Goal: Task Accomplishment & Management: Use online tool/utility

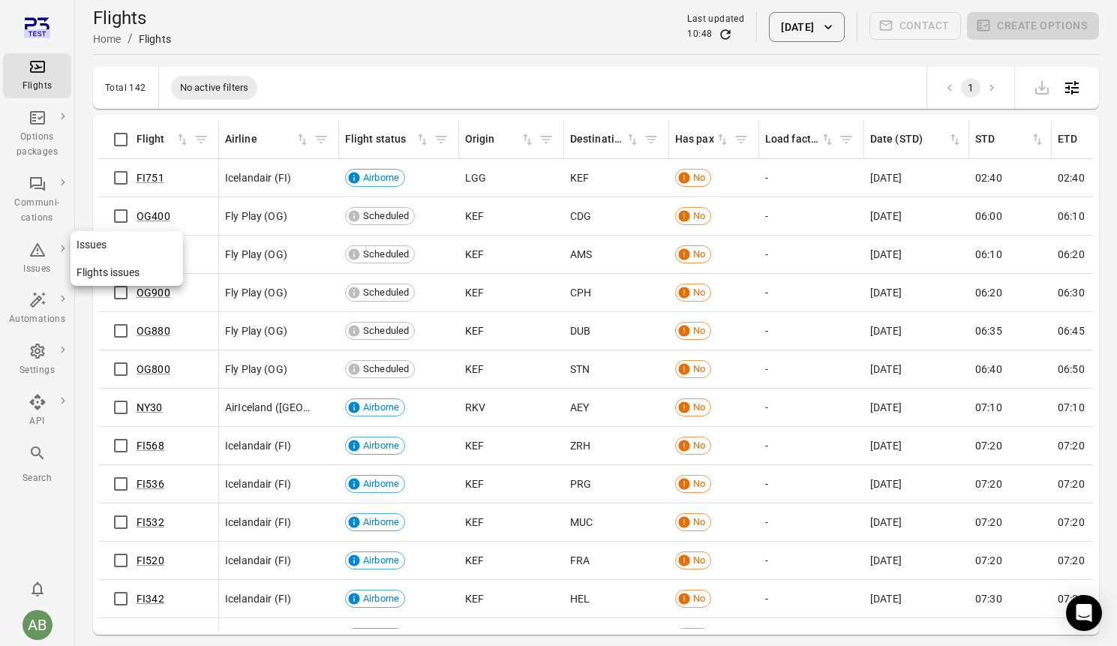
click at [34, 263] on div "Issues" at bounding box center [37, 269] width 56 height 15
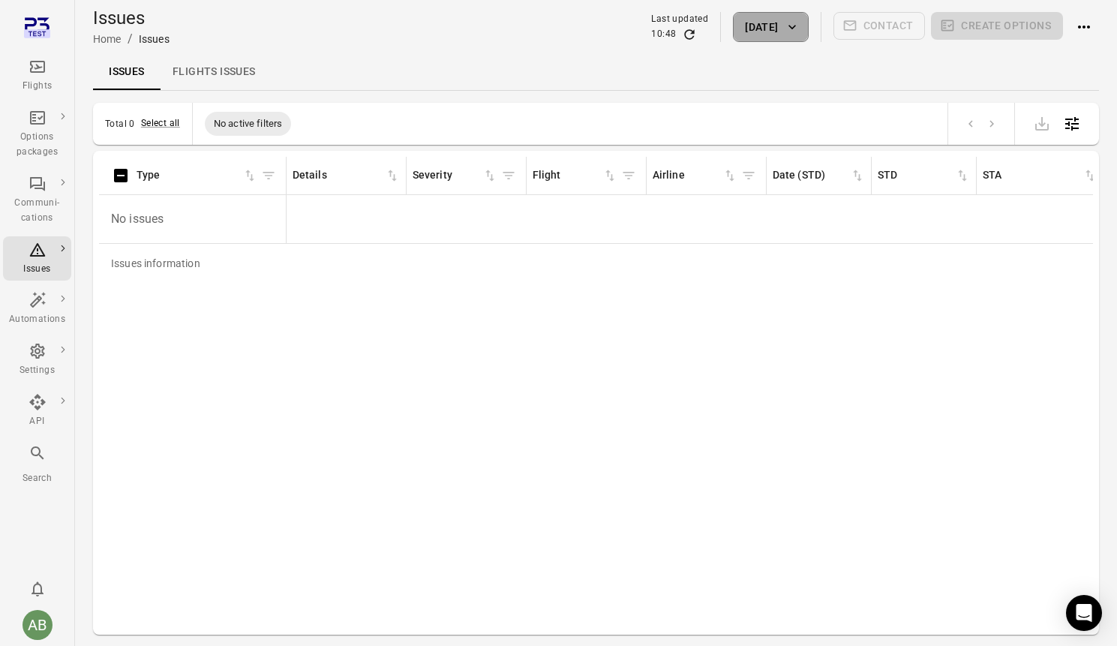
click at [743, 27] on button "[DATE]" at bounding box center [770, 27] width 75 height 30
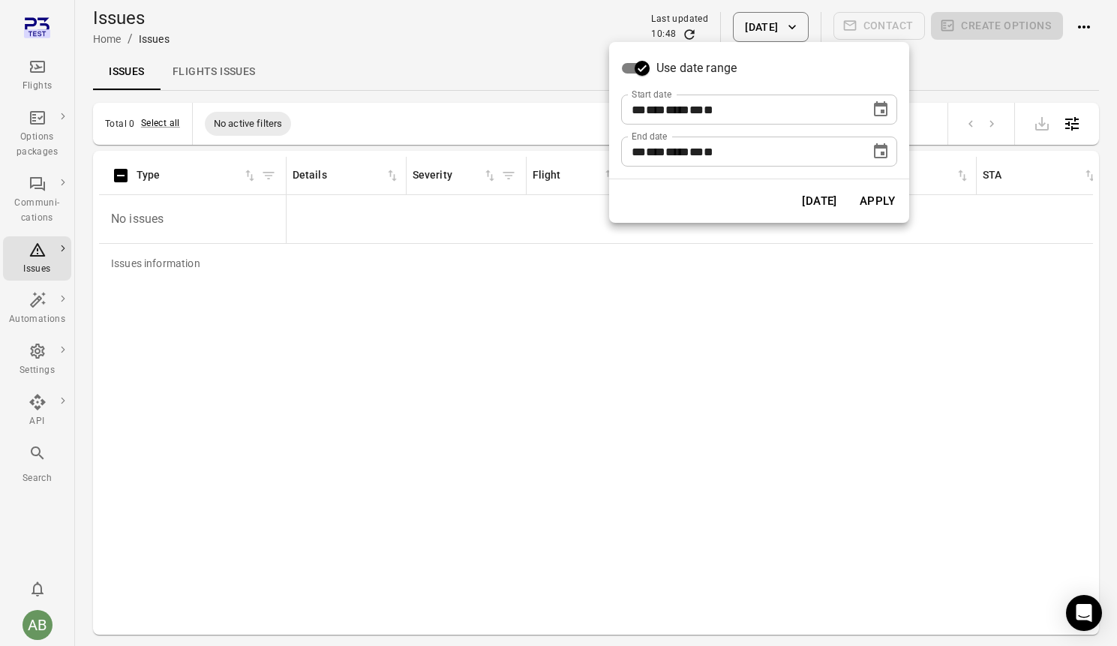
click at [660, 112] on span "***" at bounding box center [656, 109] width 20 height 11
type input "**********"
click at [887, 200] on button "Apply" at bounding box center [878, 201] width 52 height 32
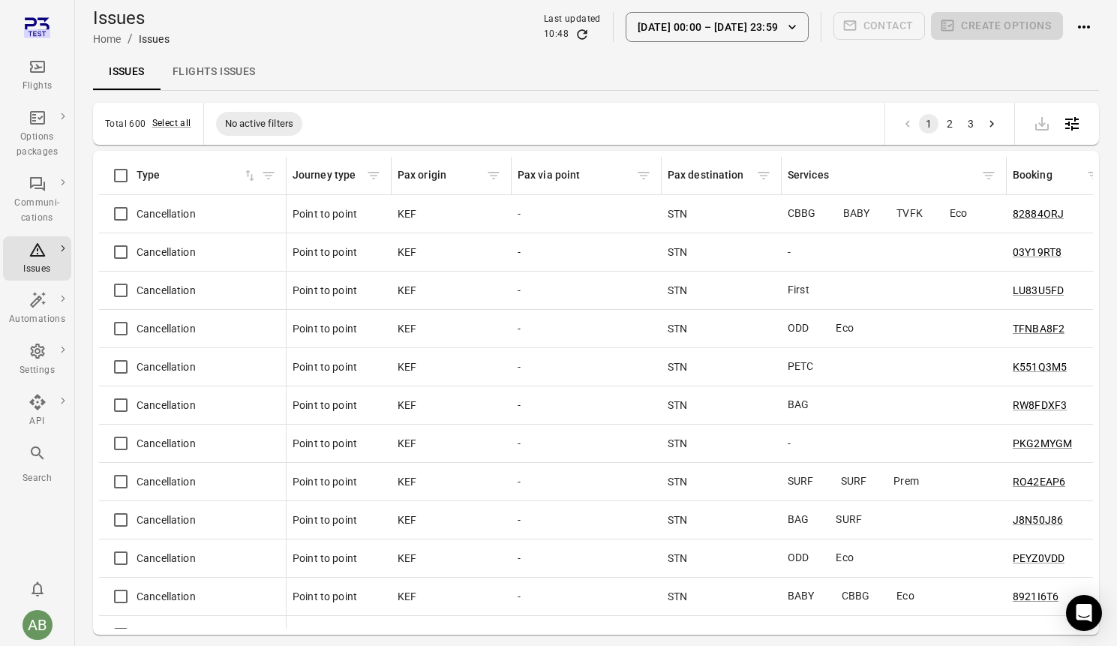
scroll to position [0, 1640]
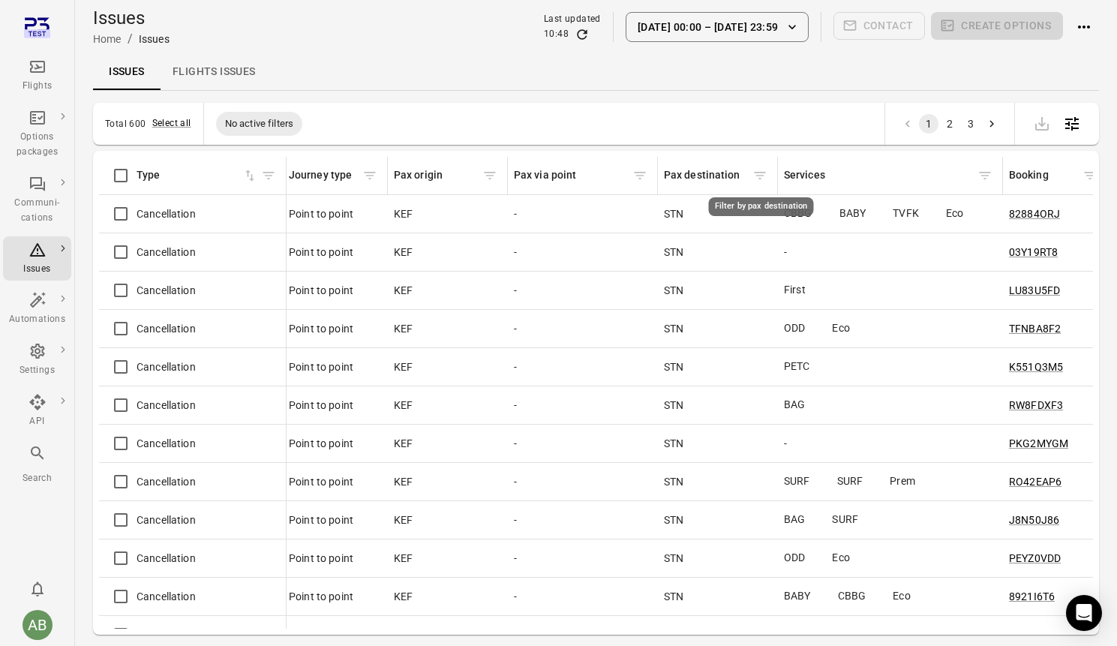
click at [766, 180] on icon "Filter by pax destination" at bounding box center [760, 175] width 15 height 15
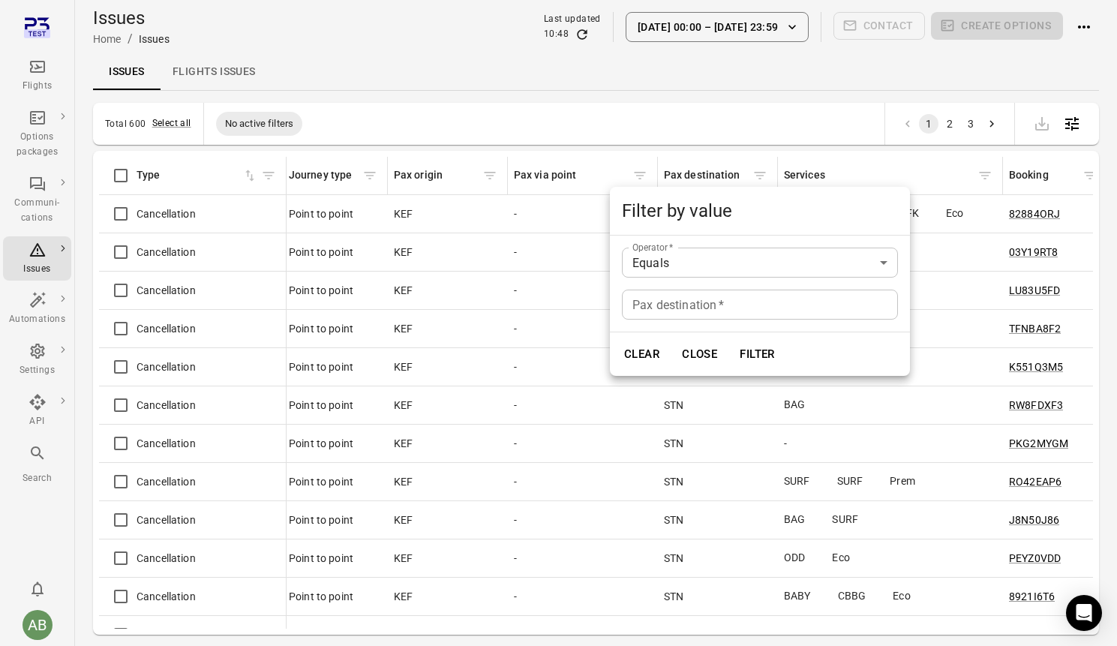
click at [727, 317] on input "Pax destination   *" at bounding box center [760, 305] width 276 height 30
type input "***"
click at [760, 353] on button "Filter" at bounding box center [758, 354] width 52 height 32
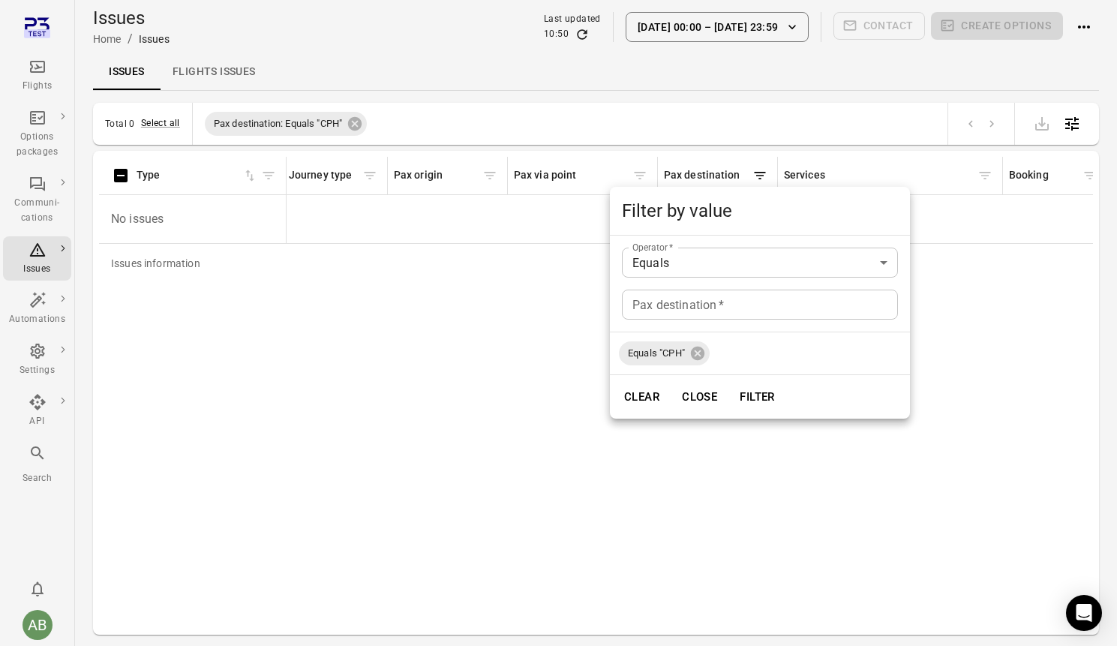
click at [506, 65] on div at bounding box center [558, 323] width 1117 height 646
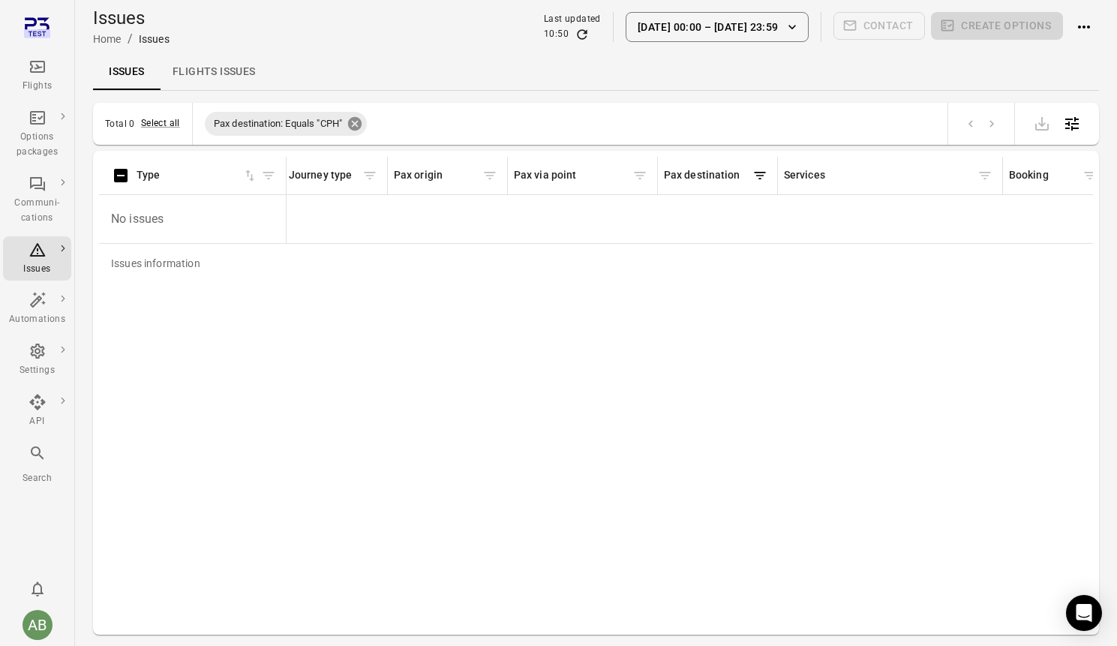
click at [359, 123] on icon at bounding box center [355, 124] width 17 height 17
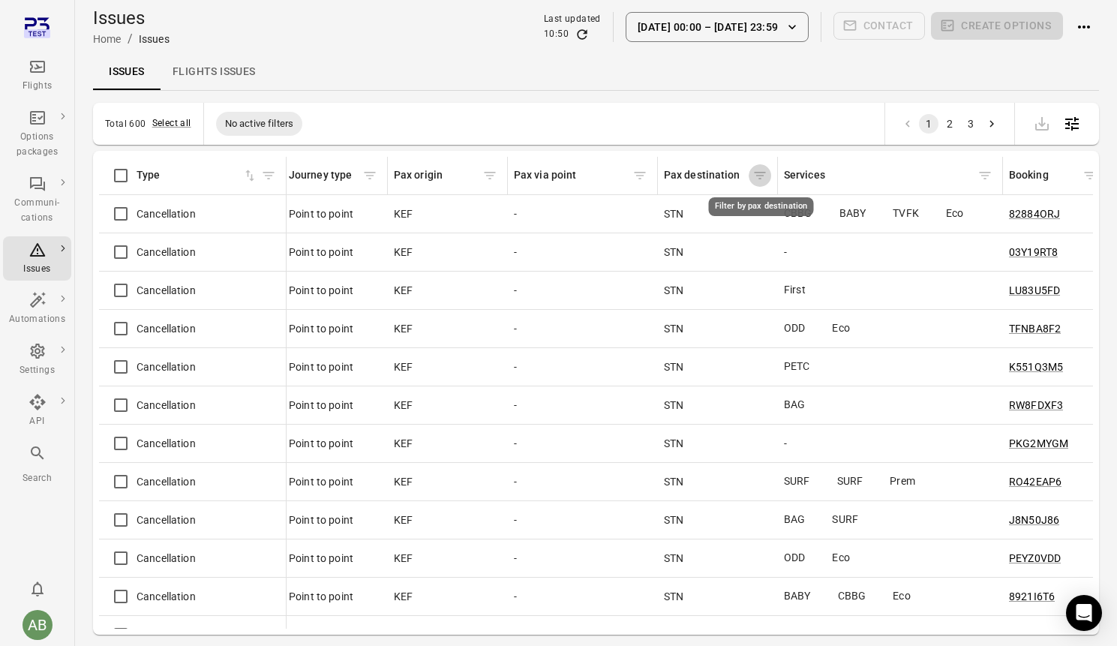
click at [759, 177] on icon "Filter by pax destination" at bounding box center [760, 175] width 15 height 15
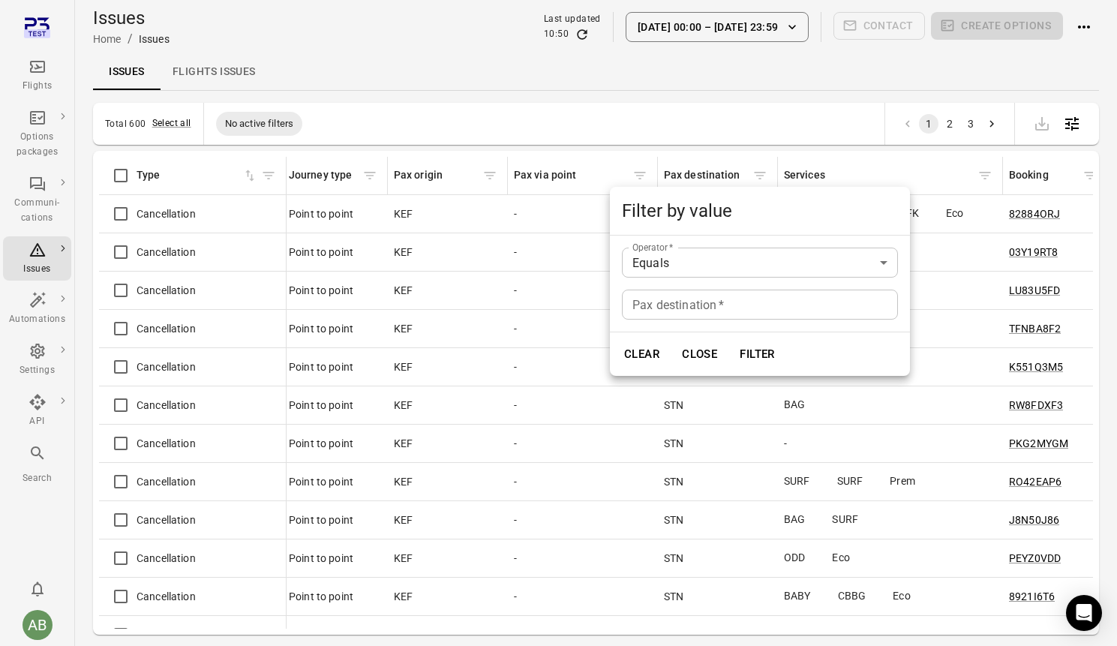
click at [723, 308] on input "Pax destination   *" at bounding box center [760, 305] width 276 height 30
type input "***"
click at [749, 351] on button "Filter" at bounding box center [758, 354] width 52 height 32
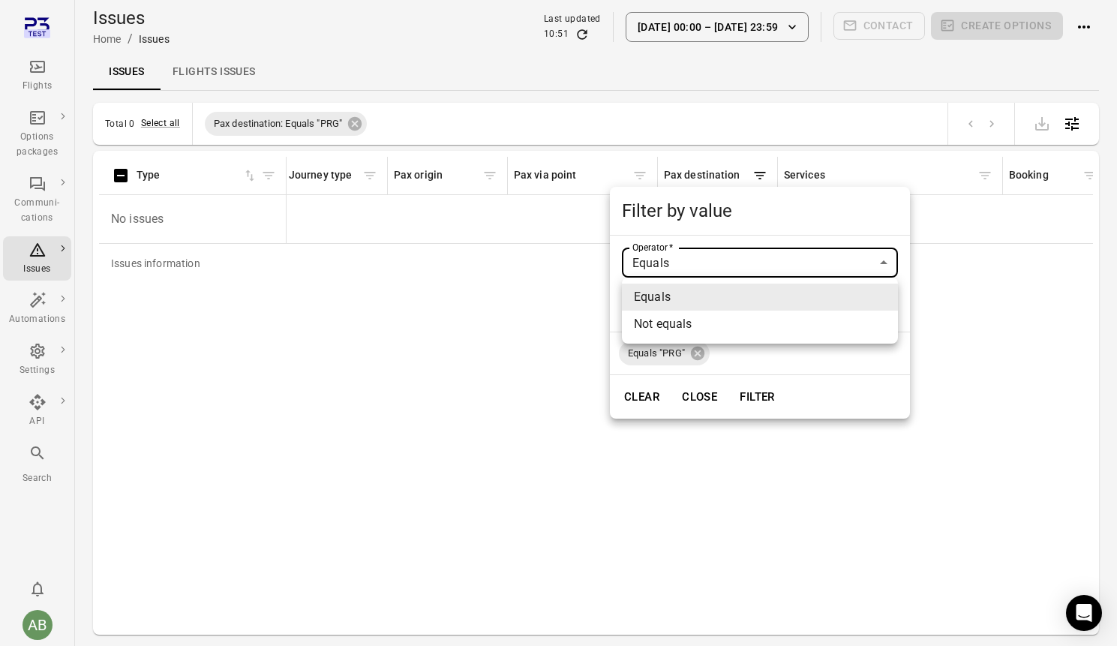
click at [889, 264] on body "Flights Options packages Communi-cations Issues Automations Settings API Search…" at bounding box center [558, 347] width 1117 height 695
click at [493, 73] on div at bounding box center [558, 323] width 1117 height 646
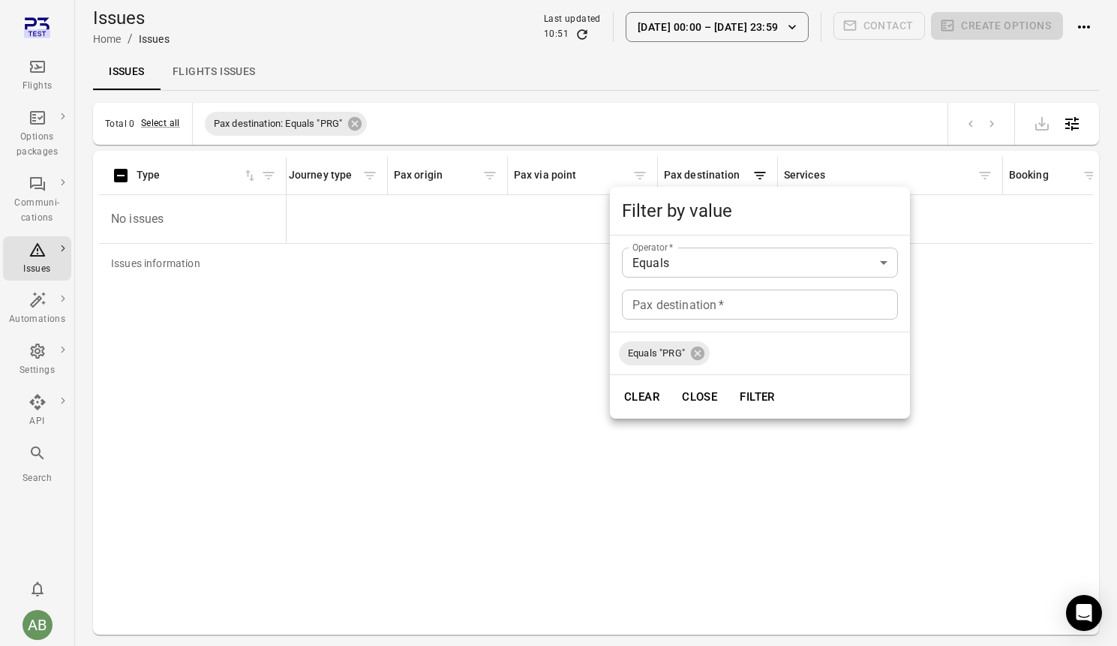
click at [359, 122] on div at bounding box center [558, 323] width 1117 height 646
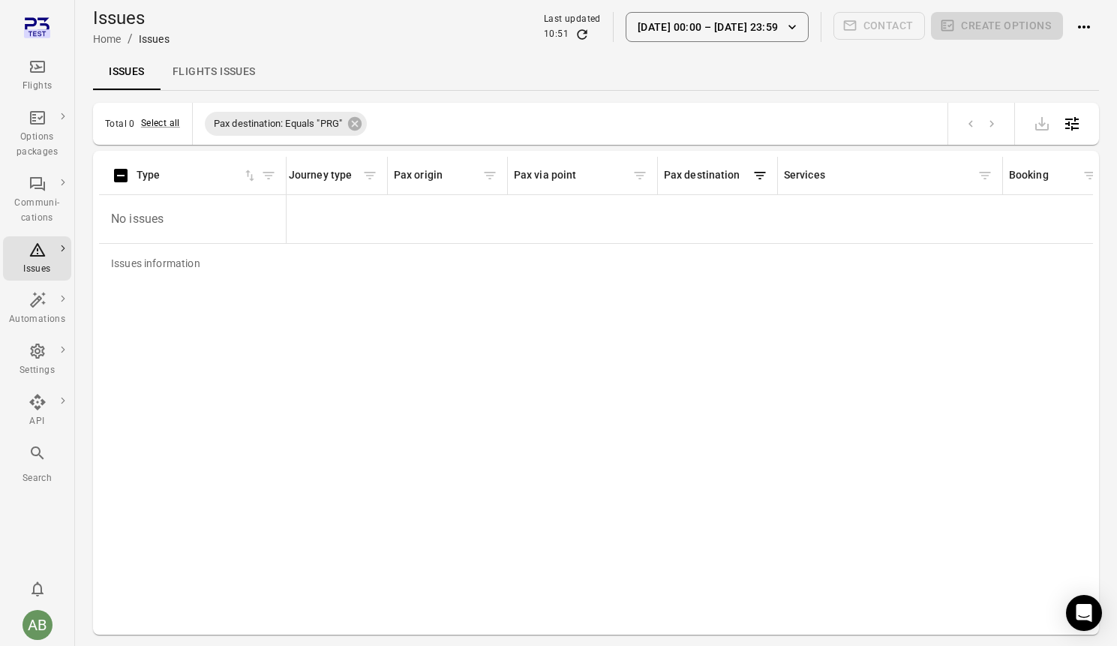
click at [359, 122] on icon at bounding box center [355, 124] width 14 height 14
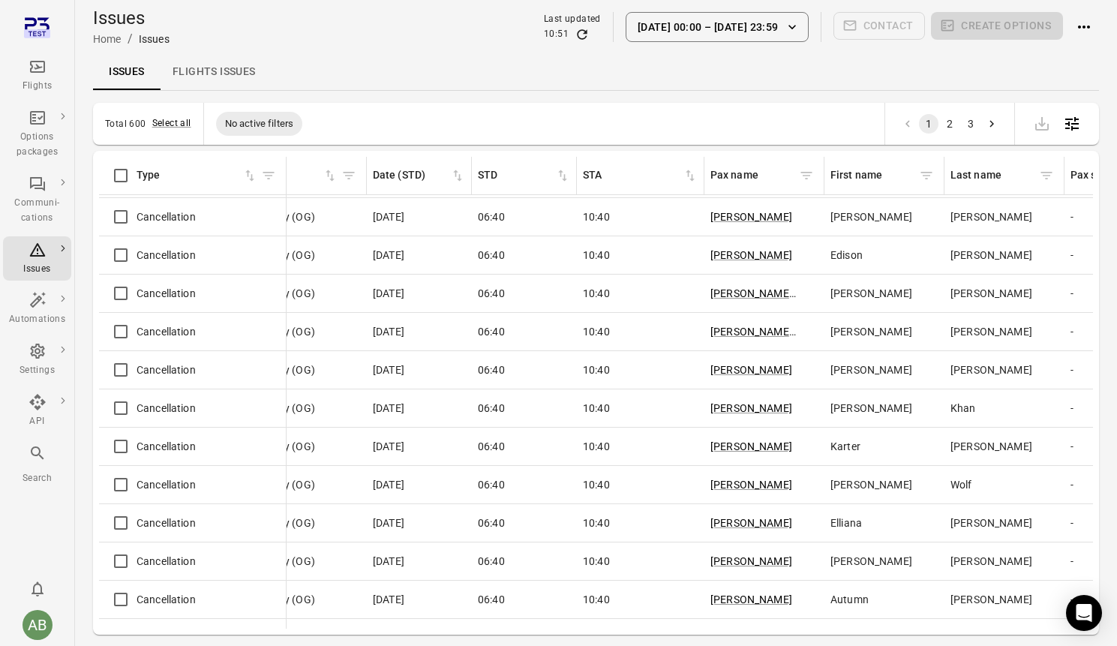
scroll to position [525, 0]
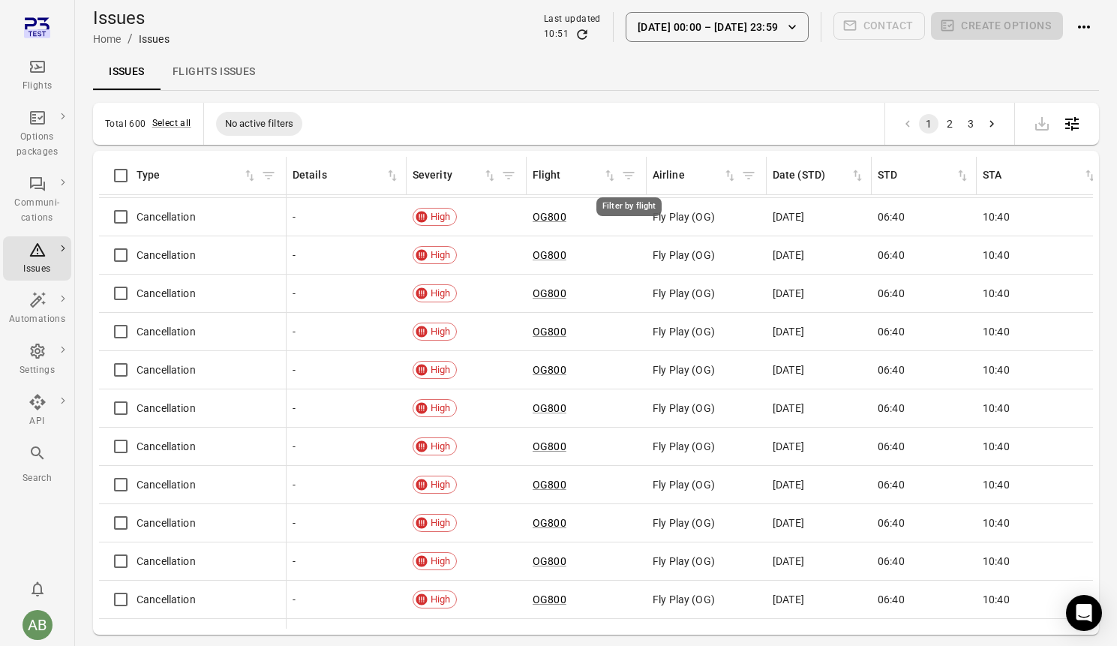
click at [630, 179] on icon "Filter by flight" at bounding box center [628, 175] width 15 height 15
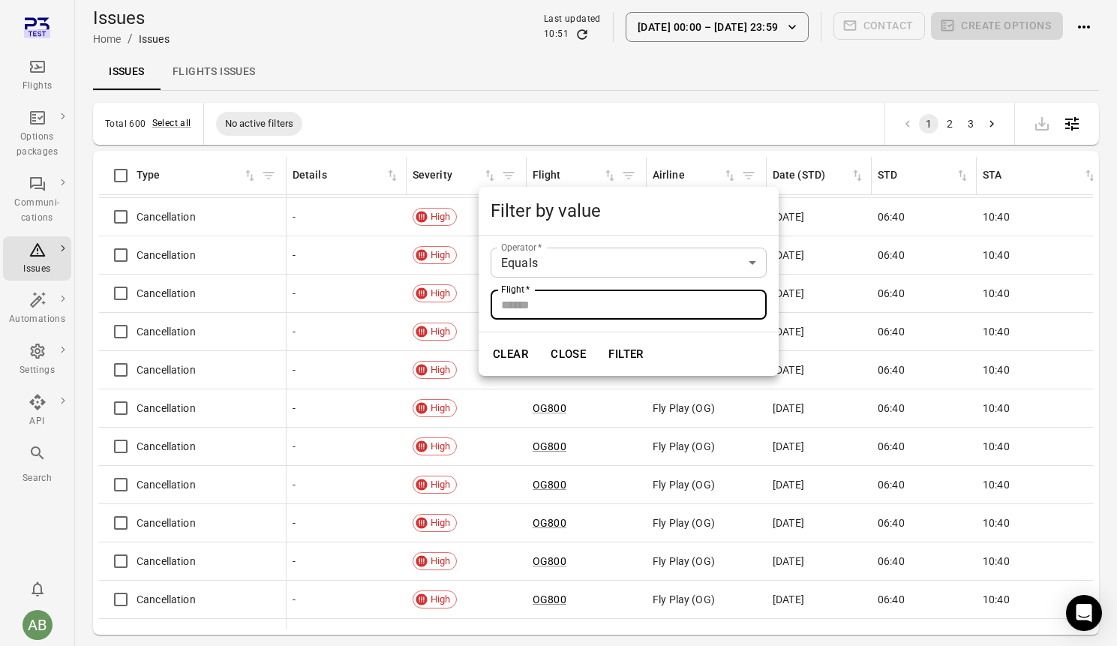
click at [577, 300] on input "Flight   *" at bounding box center [629, 305] width 276 height 30
type input "*****"
click at [628, 354] on button "Filter" at bounding box center [626, 354] width 52 height 32
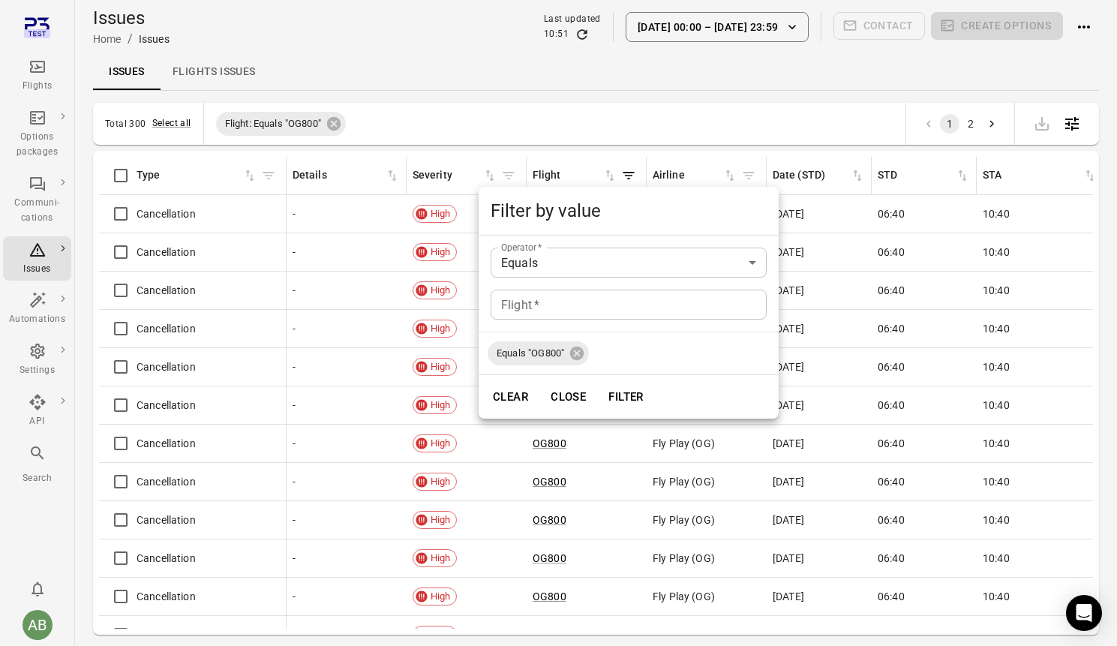
click at [403, 87] on div at bounding box center [558, 323] width 1117 height 646
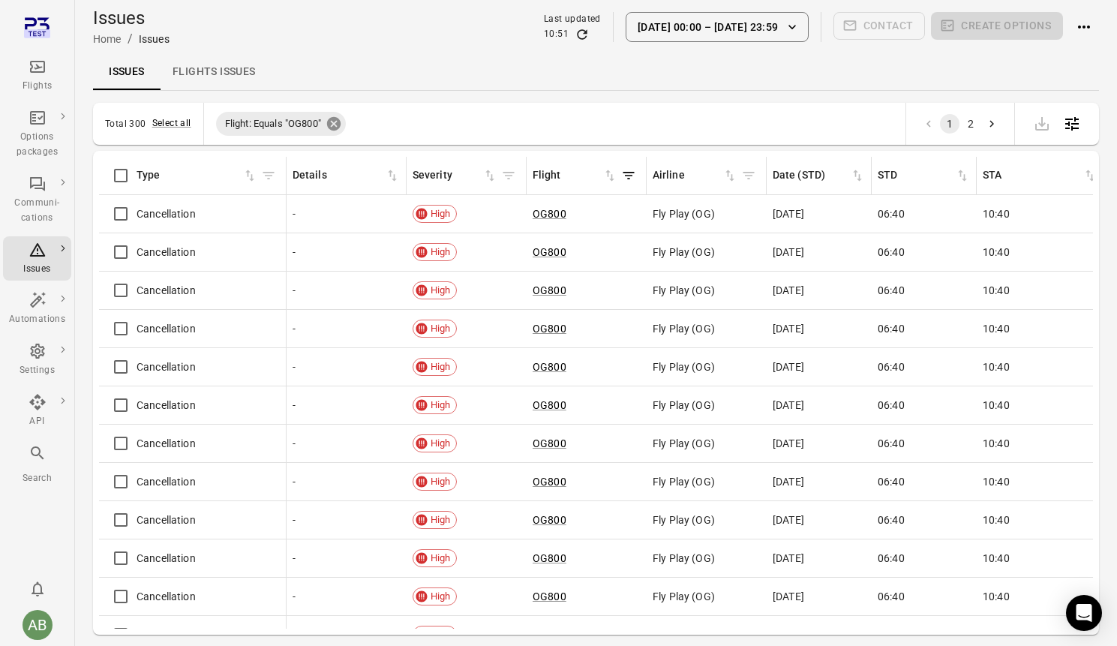
click at [336, 124] on icon at bounding box center [334, 124] width 17 height 17
click at [21, 72] on div "Flights" at bounding box center [37, 76] width 56 height 36
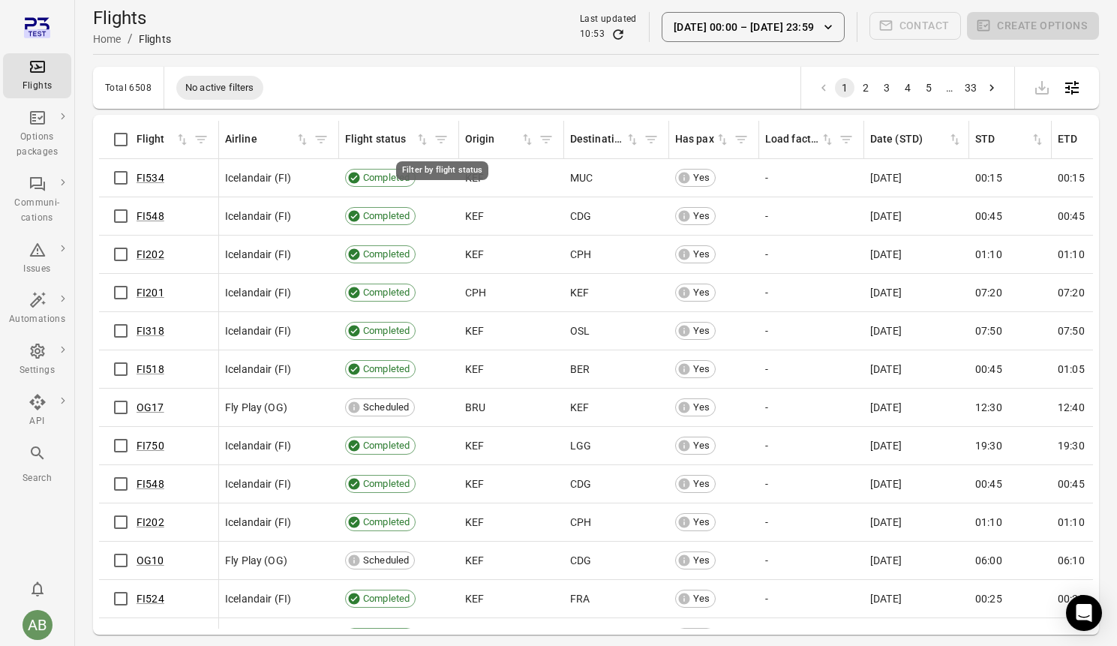
click at [442, 149] on button "Filter by flight status" at bounding box center [441, 139] width 23 height 23
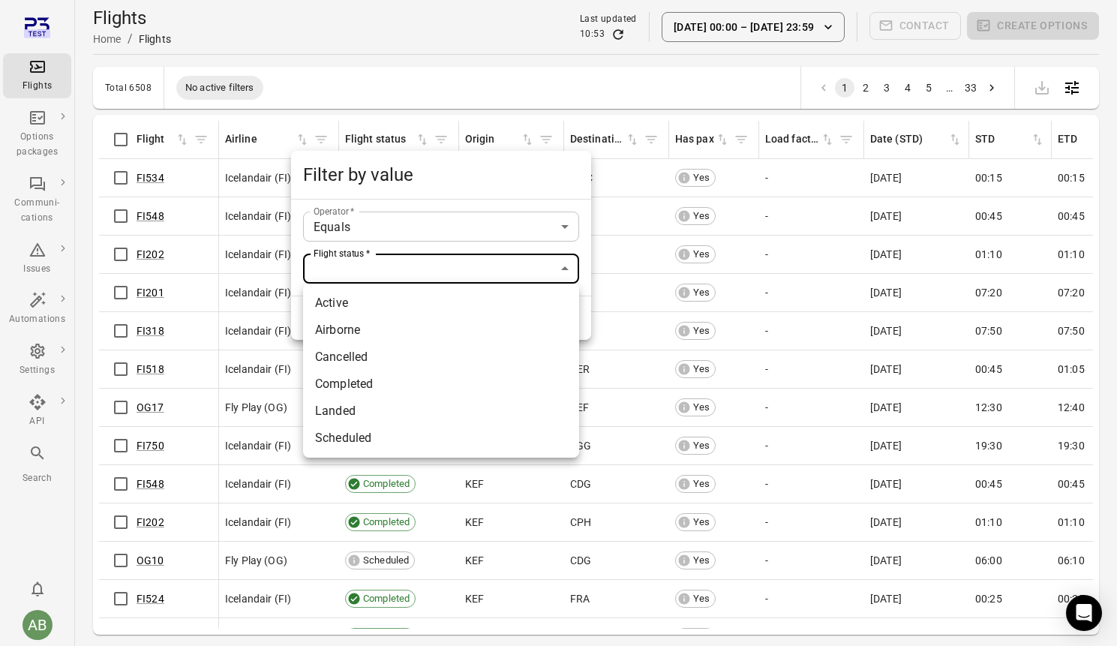
click at [433, 278] on body "Flights Options packages Communi-cations Issues Automations Settings API Search…" at bounding box center [558, 347] width 1117 height 695
click at [355, 444] on li "Scheduled" at bounding box center [441, 438] width 276 height 27
type input "*********"
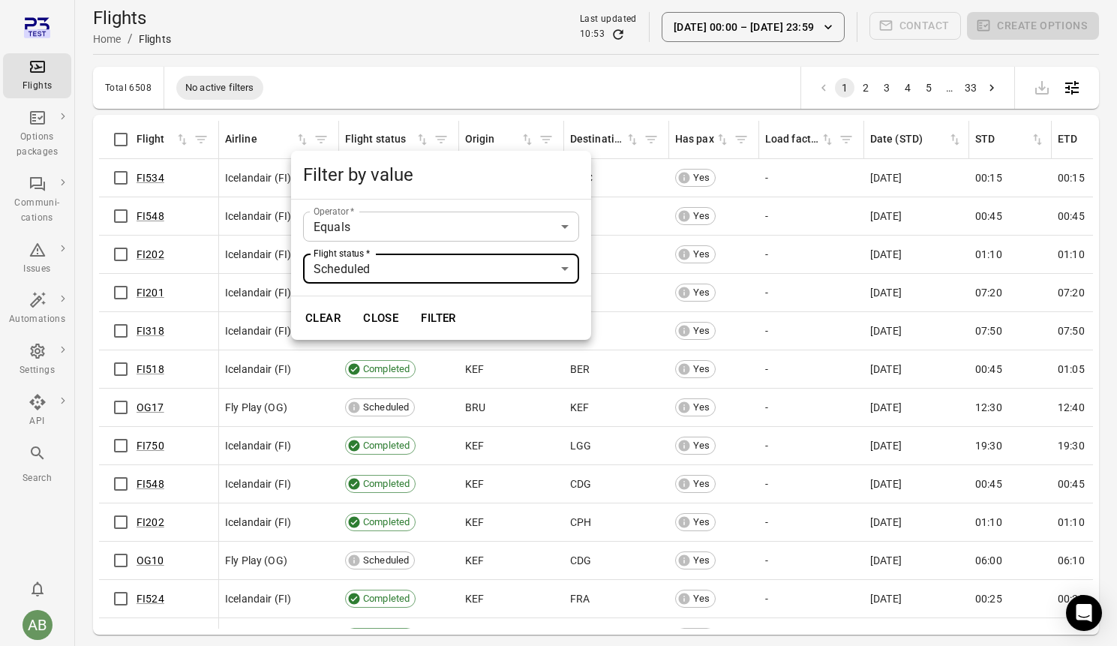
click at [438, 329] on button "Filter" at bounding box center [439, 318] width 52 height 32
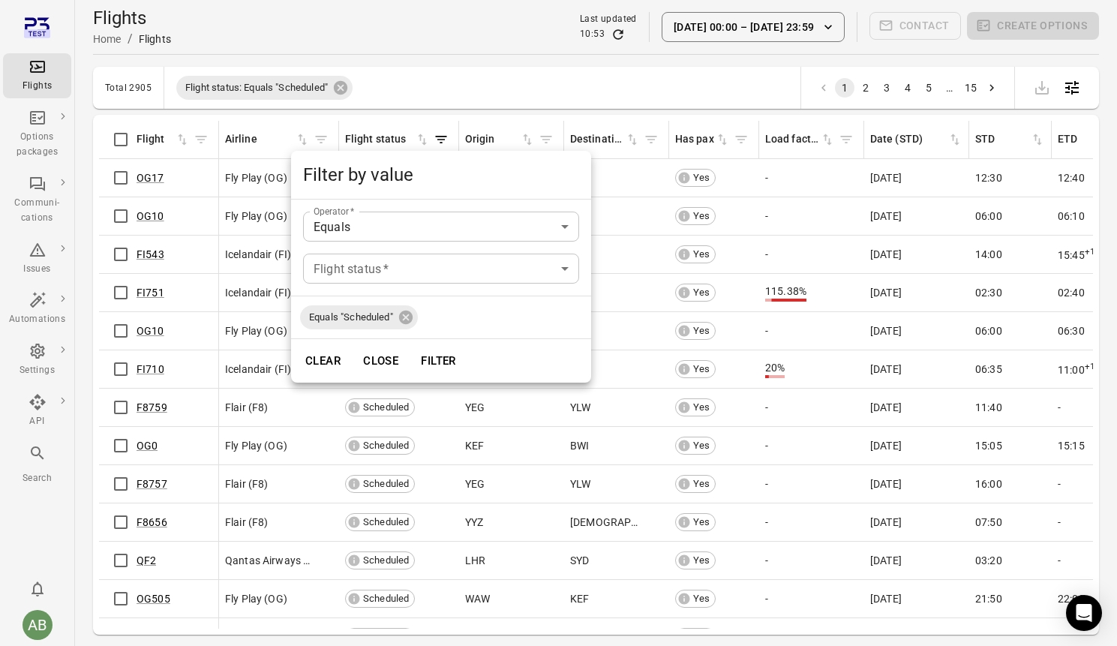
click at [546, 143] on div at bounding box center [558, 323] width 1117 height 646
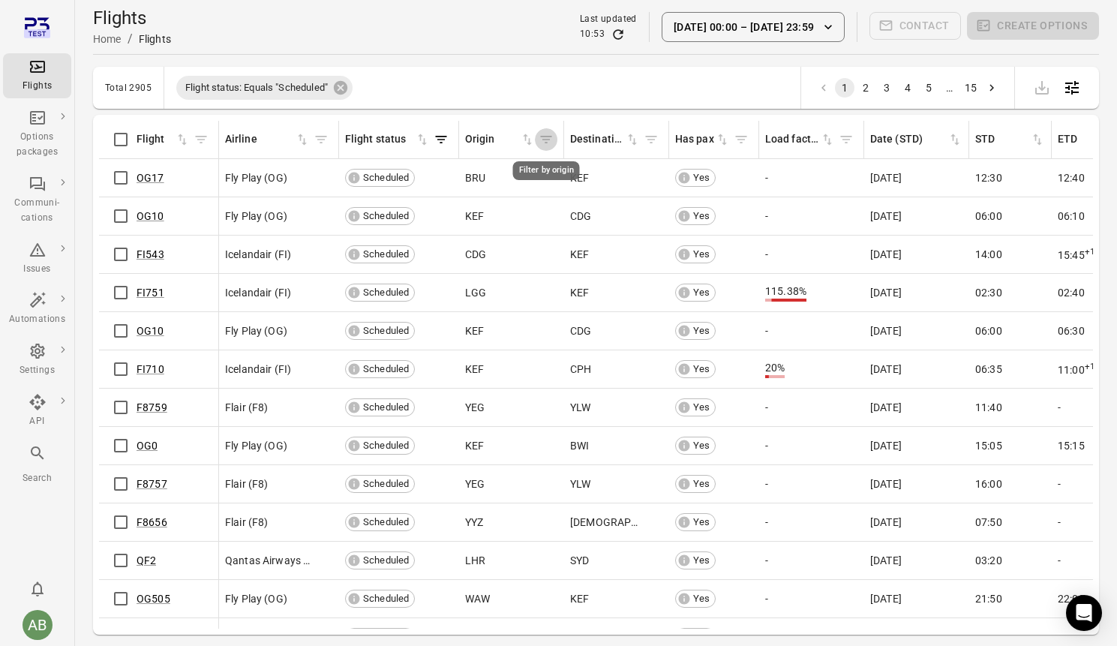
click at [546, 143] on icon "Filter by origin" at bounding box center [546, 140] width 11 height 8
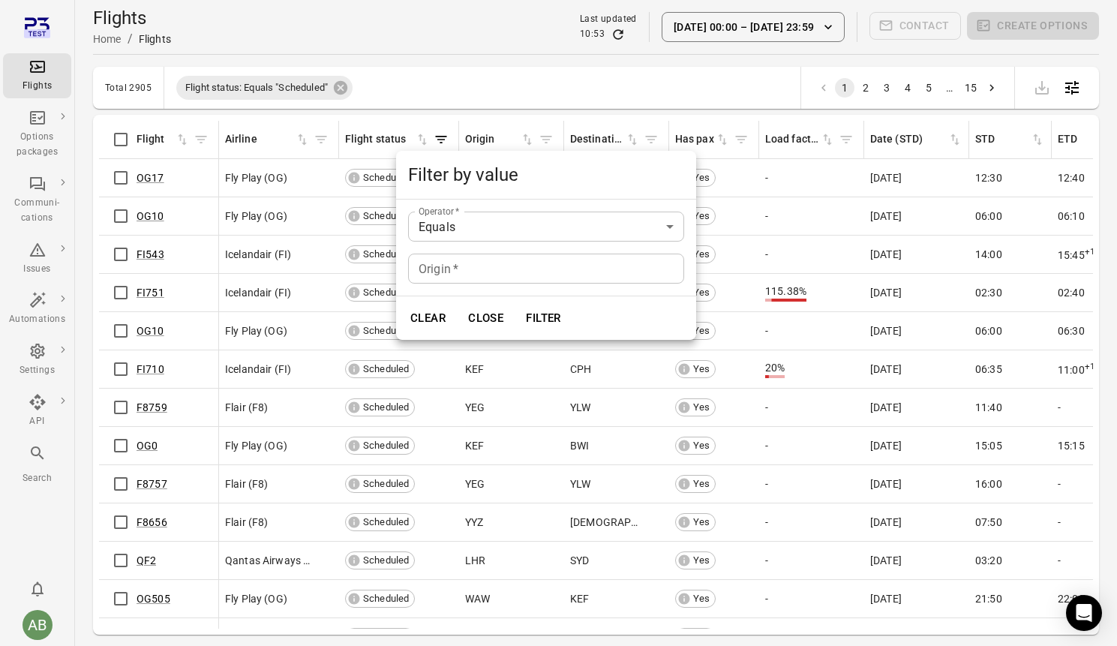
click at [468, 275] on input "Origin   *" at bounding box center [546, 269] width 276 height 30
type input "***"
click at [546, 321] on button "Filter" at bounding box center [544, 318] width 52 height 32
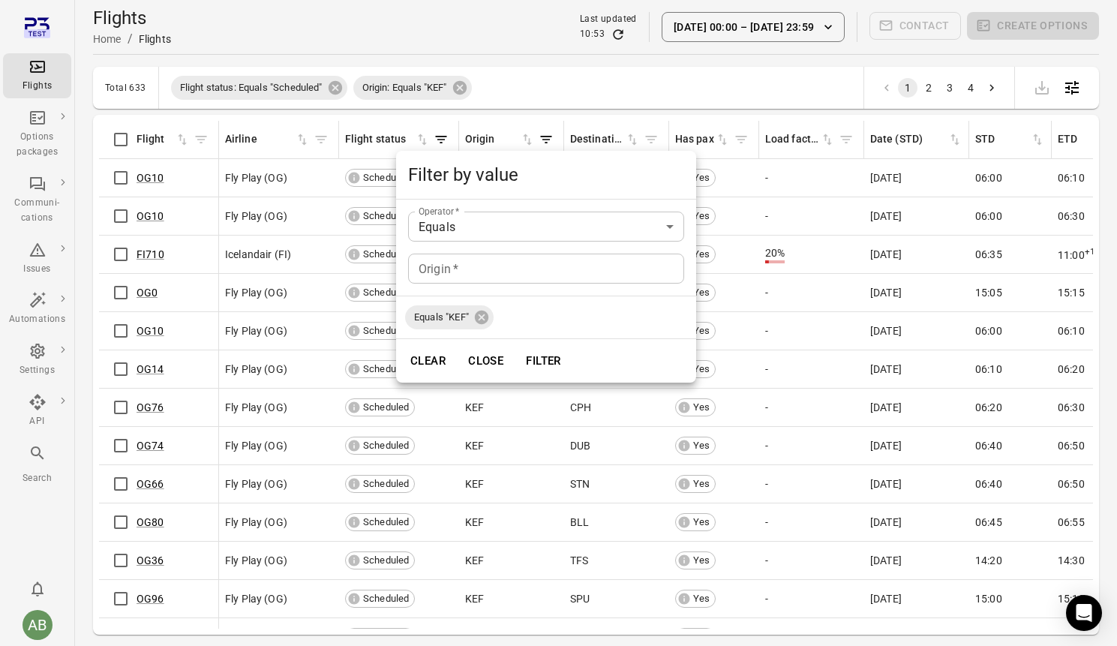
click at [117, 214] on div at bounding box center [558, 323] width 1117 height 646
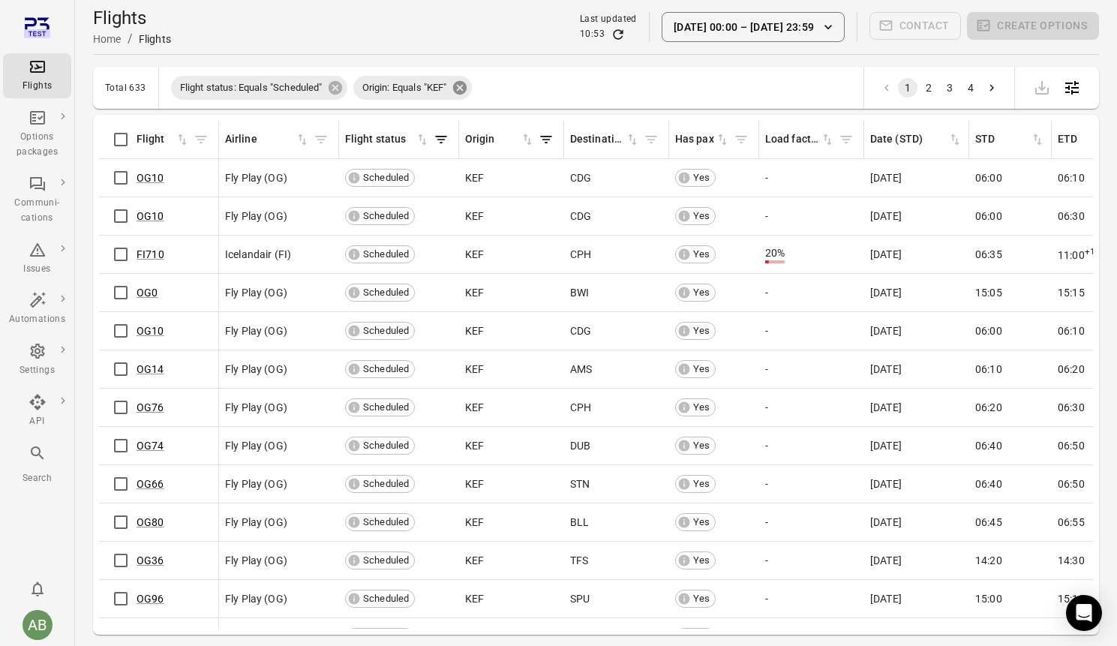
click at [466, 89] on icon at bounding box center [460, 88] width 14 height 14
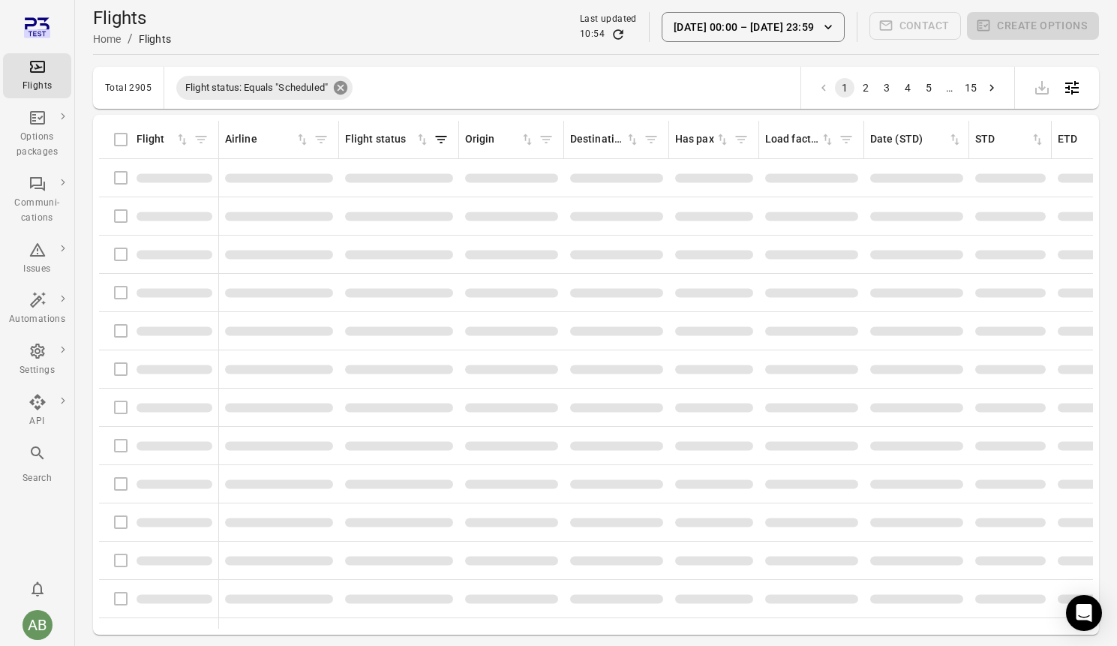
click at [338, 87] on icon at bounding box center [341, 88] width 14 height 14
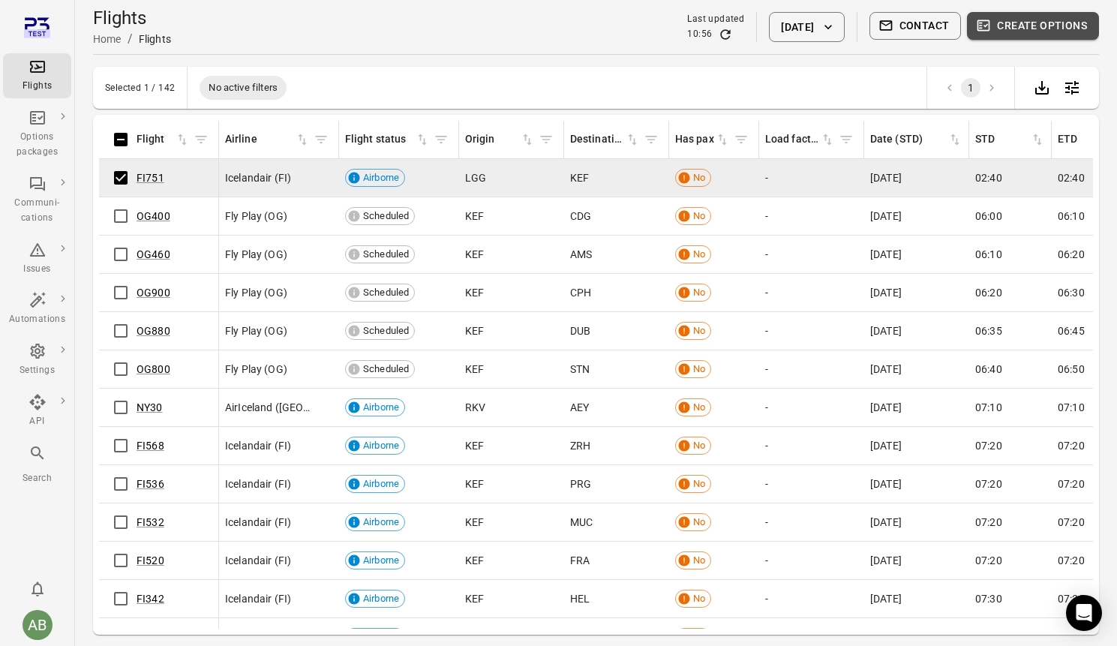
click at [1034, 35] on button "Create options" at bounding box center [1033, 26] width 132 height 28
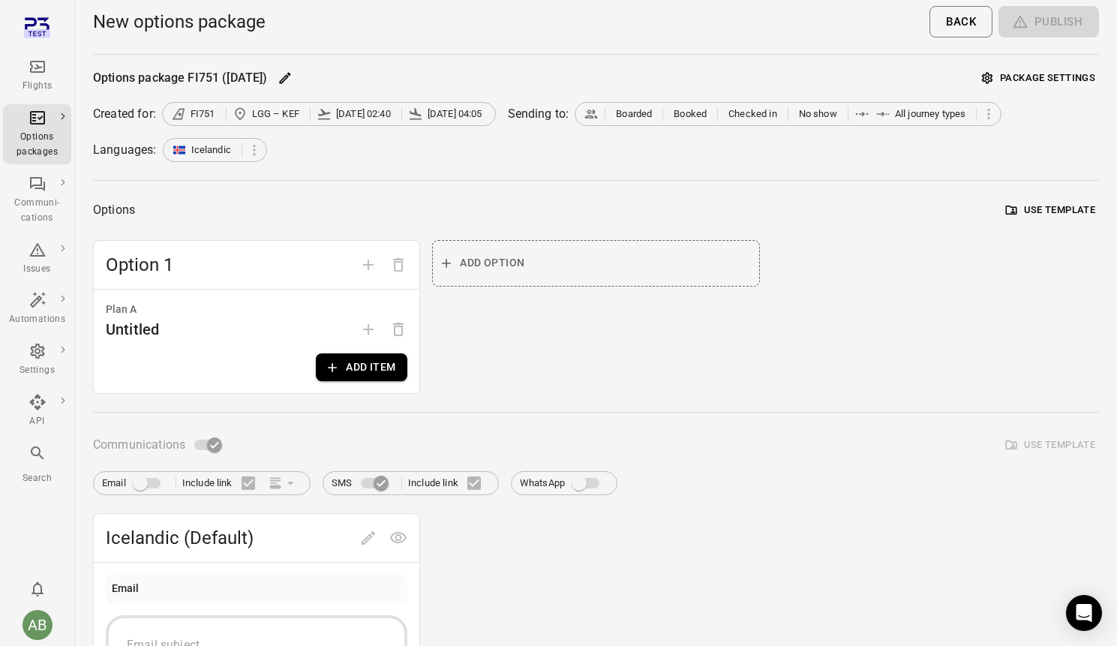
click at [37, 65] on icon "Main navigation" at bounding box center [37, 67] width 15 height 12
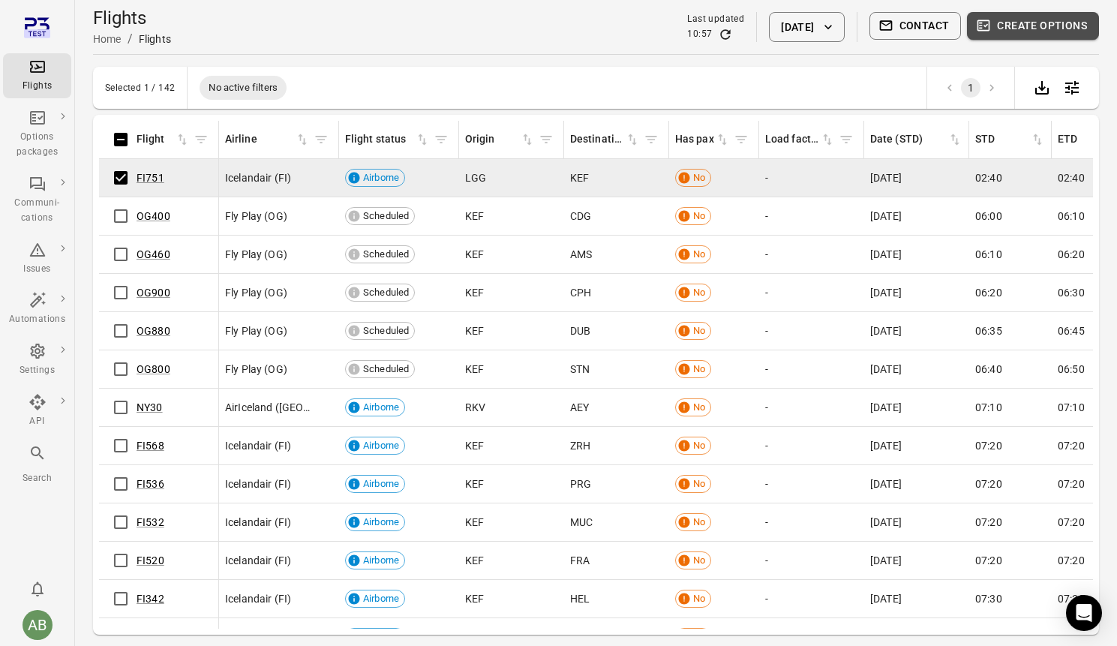
click at [1001, 23] on button "Create options" at bounding box center [1033, 26] width 132 height 28
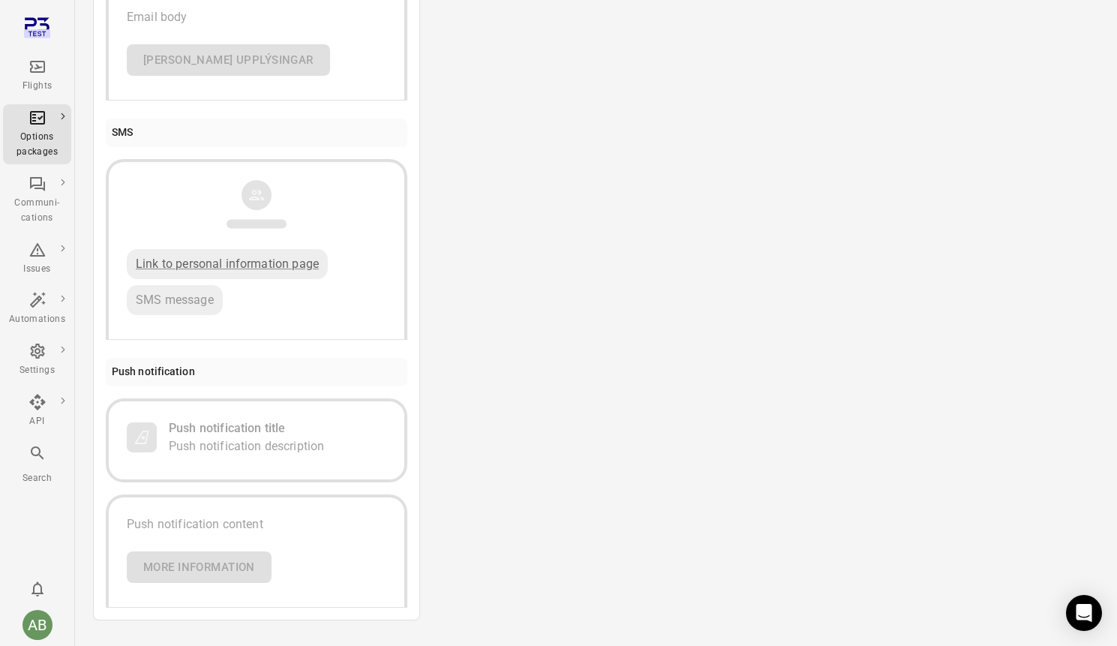
scroll to position [786, 0]
